Goal: Find specific page/section: Find specific page/section

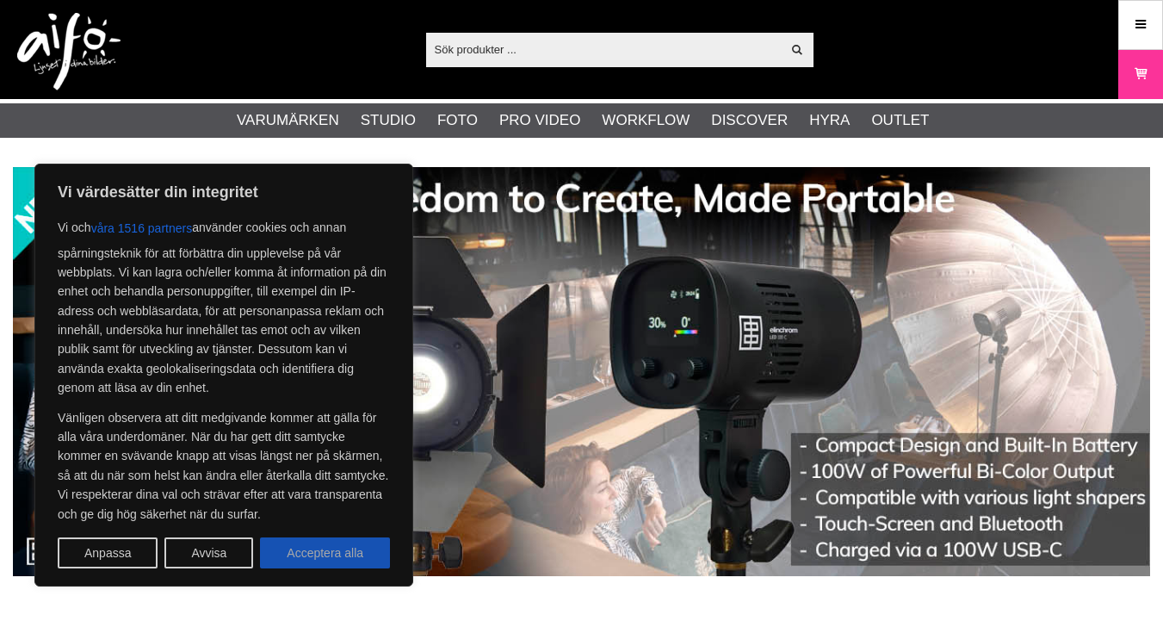
click at [326, 561] on button "Acceptera alla" at bounding box center [325, 552] width 130 height 31
checkbox input "true"
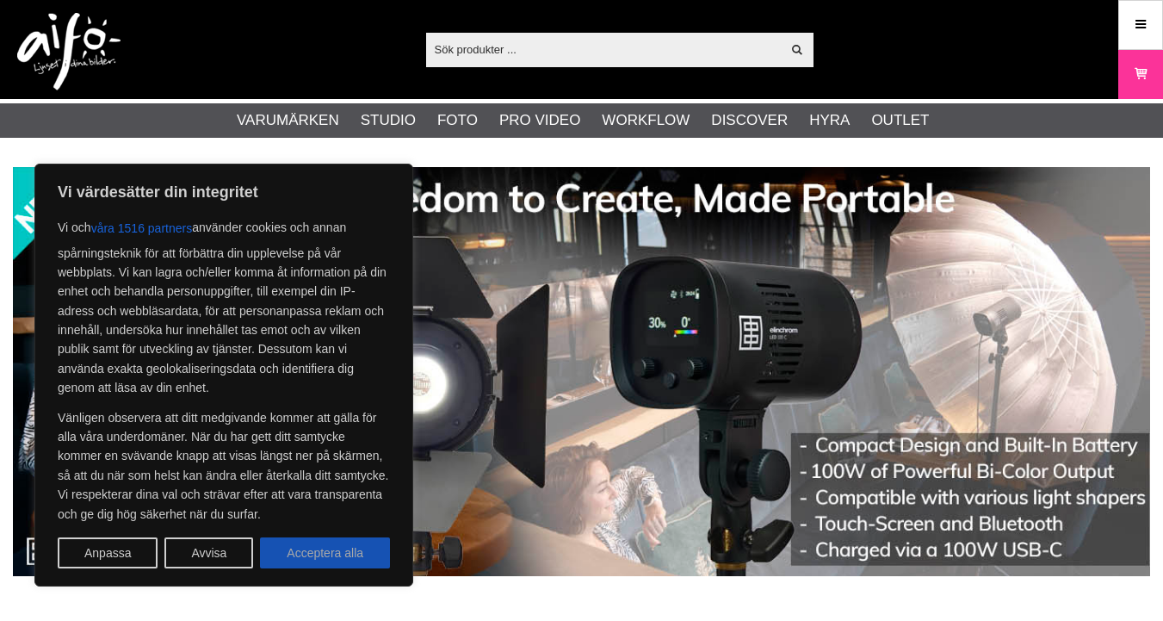
checkbox input "true"
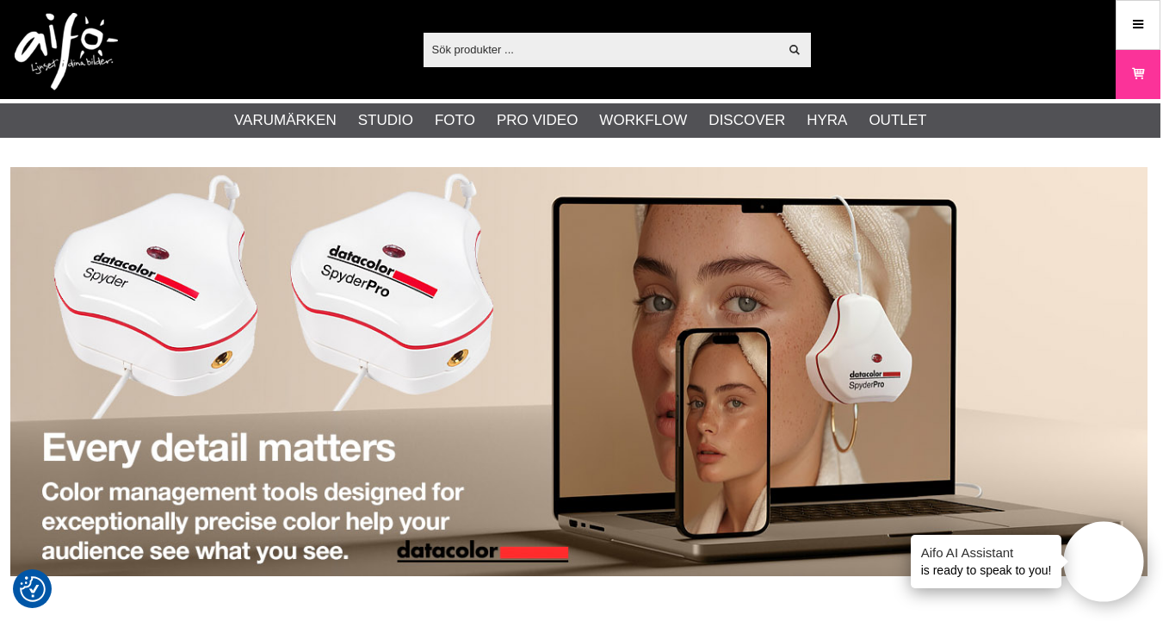
scroll to position [0, 3]
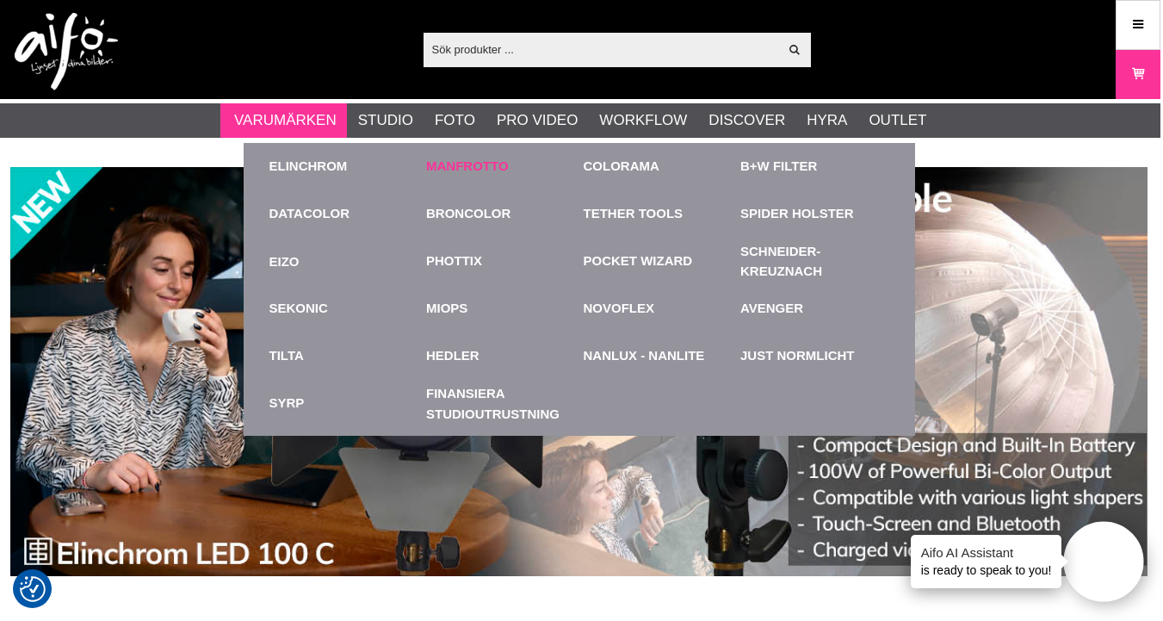
click at [470, 166] on link "Manfrotto" at bounding box center [467, 167] width 83 height 20
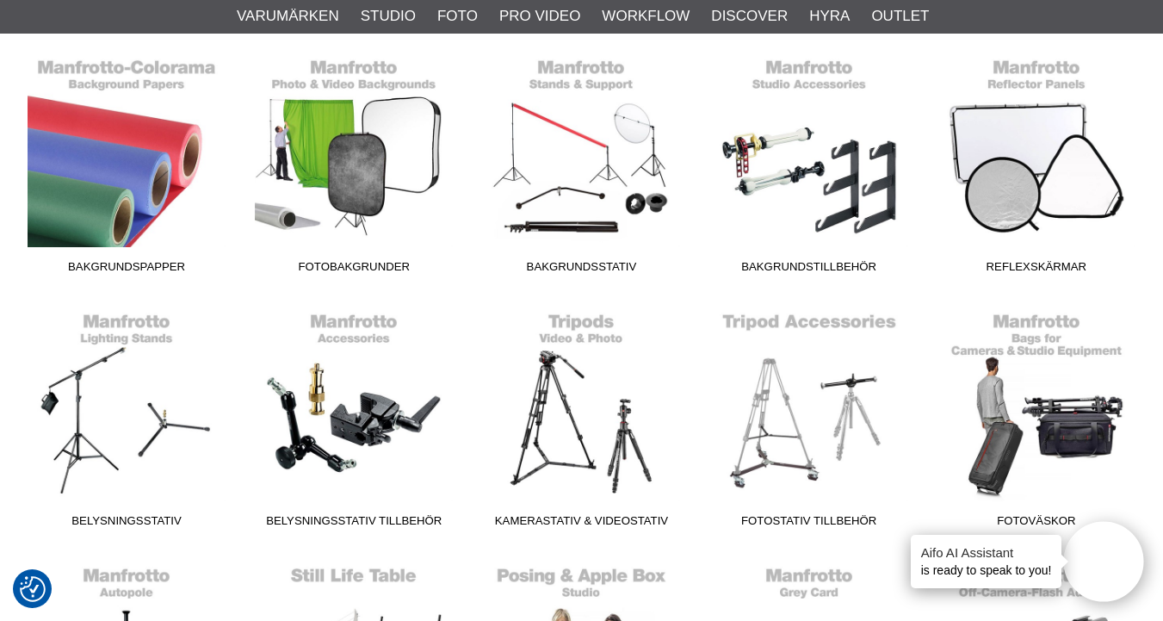
scroll to position [473, 0]
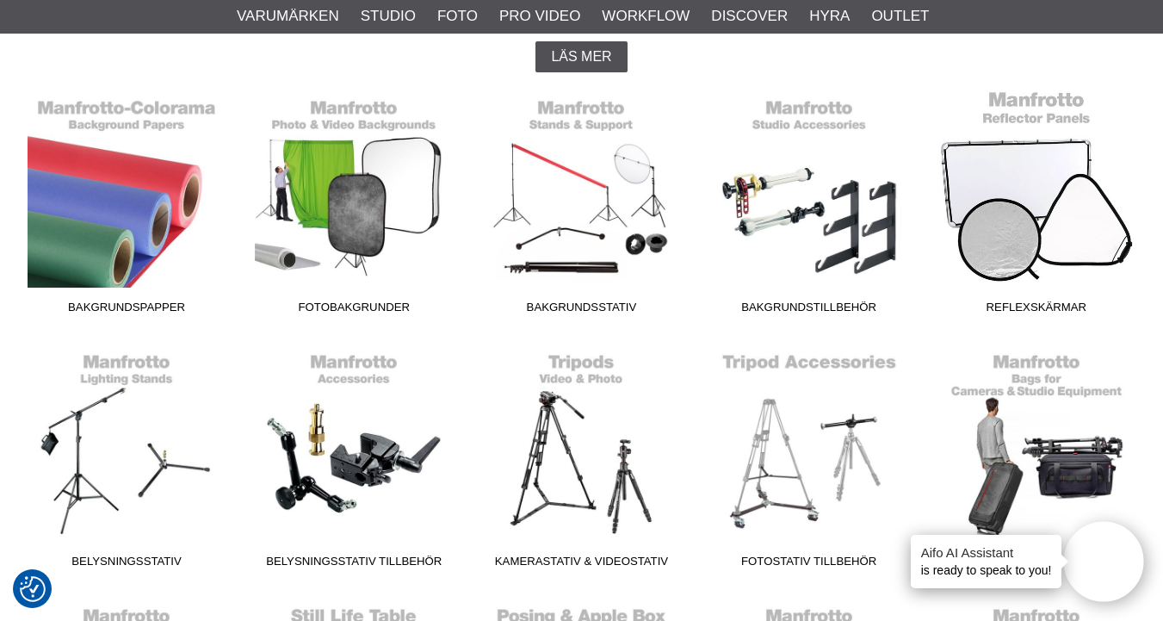
click at [1076, 209] on link "Reflexskärmar" at bounding box center [1036, 206] width 227 height 233
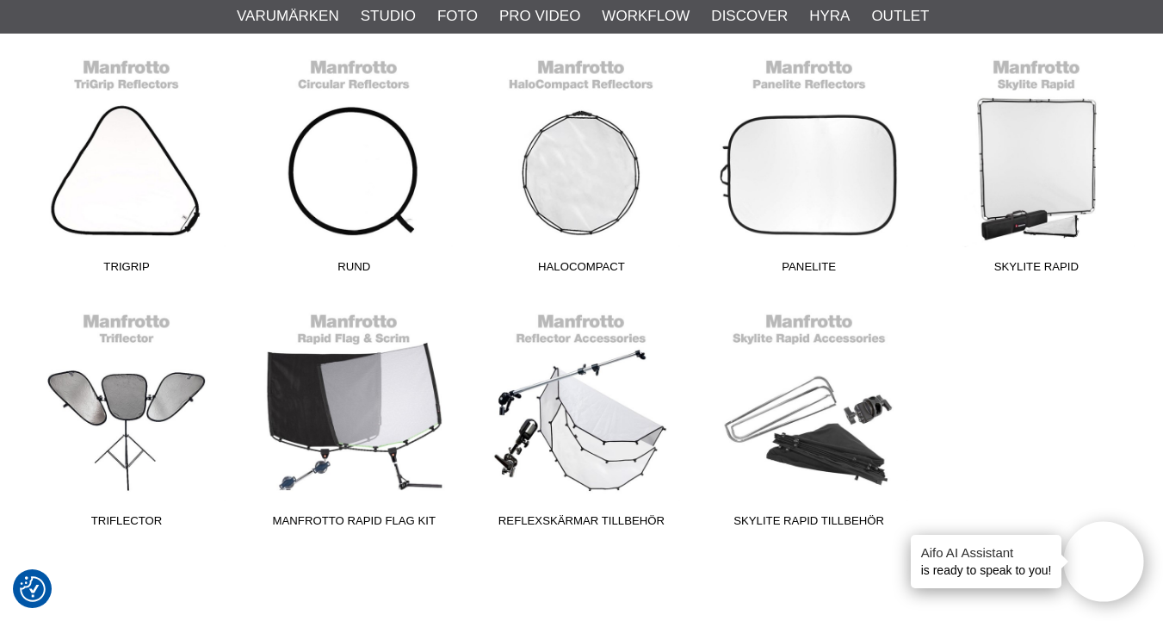
scroll to position [518, 0]
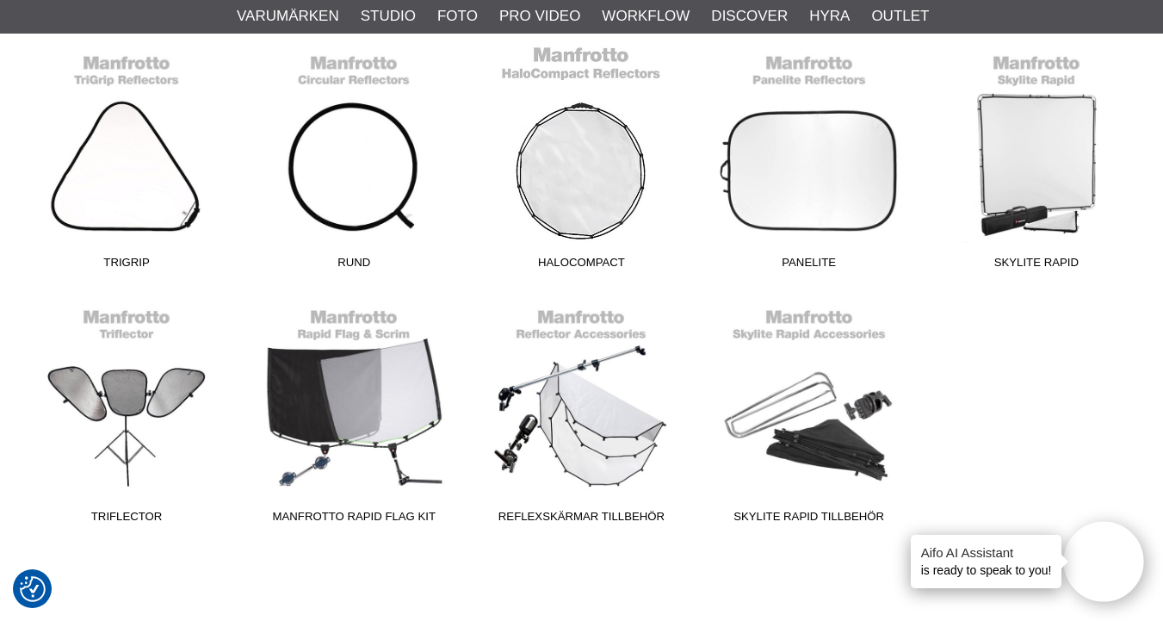
click at [580, 200] on link "HaloCompact" at bounding box center [581, 161] width 227 height 233
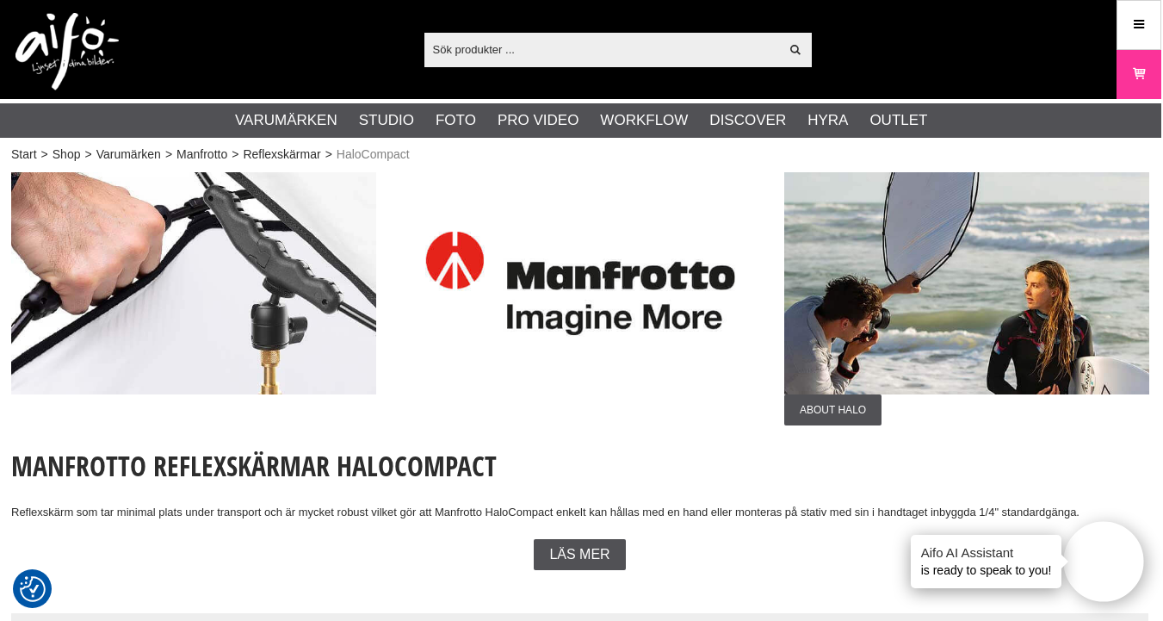
scroll to position [0, 2]
